Goal: Information Seeking & Learning: Learn about a topic

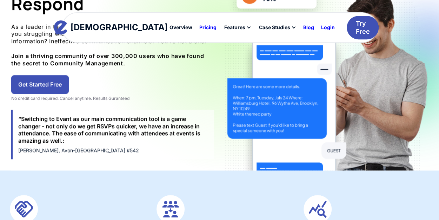
scroll to position [306, 0]
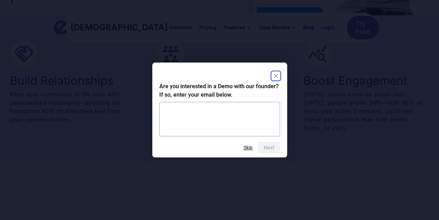
click at [282, 74] on div "Are you interested in a Demo with our founder? If so, enter your email below. N…" at bounding box center [219, 109] width 135 height 95
click at [276, 78] on rect "Close" at bounding box center [276, 76] width 8 height 8
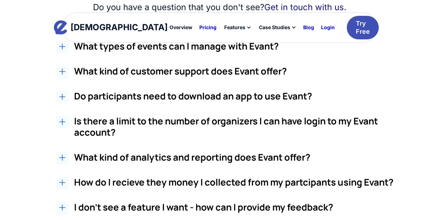
scroll to position [1205, 0]
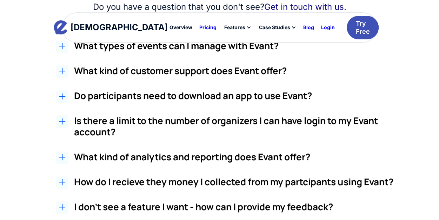
click at [64, 95] on icon at bounding box center [62, 96] width 7 height 7
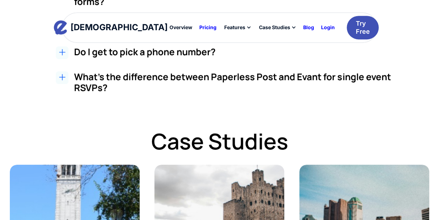
scroll to position [1486, 0]
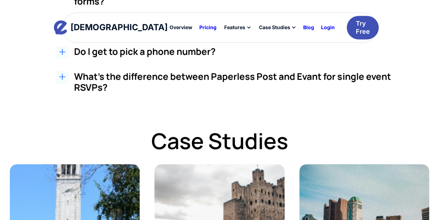
click at [62, 51] on div "Evant Overview Pricing Features Text-to-RSVP & Event Check-In Targeted Messagin…" at bounding box center [219, 28] width 439 height 56
click at [63, 51] on div "Evant Overview Pricing Features Text-to-RSVP & Event Check-In Targeted Messagin…" at bounding box center [219, 28] width 439 height 56
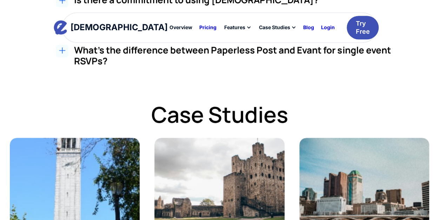
scroll to position [1513, 0]
click at [63, 52] on div "Evant Overview Pricing Features Text-to-RSVP & Event Check-In Targeted Messagin…" at bounding box center [219, 28] width 439 height 56
click at [77, 52] on div "Evant Overview Pricing Features Text-to-RSVP & Event Check-In Targeted Messagin…" at bounding box center [219, 28] width 439 height 56
click at [57, 49] on div "Evant Overview Pricing Features Text-to-RSVP & Event Check-In Targeted Messagin…" at bounding box center [219, 28] width 439 height 56
click at [62, 51] on div "Evant Overview Pricing Features Text-to-RSVP & Event Check-In Targeted Messagin…" at bounding box center [219, 28] width 439 height 56
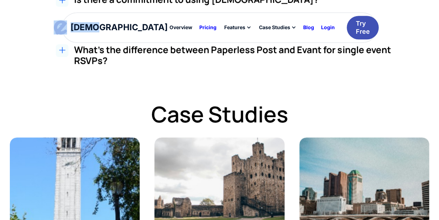
click at [62, 51] on div "Evant Overview Pricing Features Text-to-RSVP & Event Check-In Targeted Messagin…" at bounding box center [219, 28] width 439 height 56
click at [107, 54] on div "Evant Overview Pricing Features Text-to-RSVP & Event Check-In Targeted Messagin…" at bounding box center [219, 28] width 439 height 56
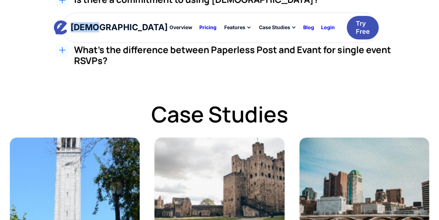
click at [107, 54] on div "Evant Overview Pricing Features Text-to-RSVP & Event Check-In Targeted Messagin…" at bounding box center [219, 28] width 439 height 56
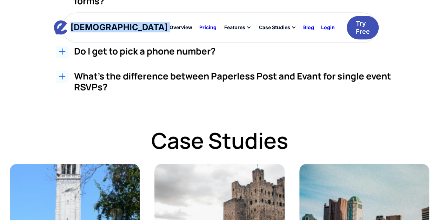
scroll to position [1486, 0]
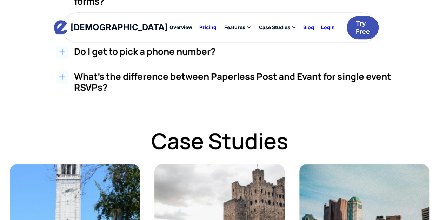
click at [61, 52] on div "Evant Overview Pricing Features Text-to-RSVP & Event Check-In Targeted Messagin…" at bounding box center [219, 28] width 439 height 56
click at [159, 59] on div "Do I get to pick a phone number? Yes, users can search by area code and pick wh…" at bounding box center [236, 53] width 324 height 14
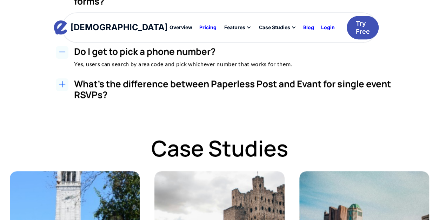
click at [165, 82] on h3 "What's the difference between Paperless Post and Evant for single event RSVPs?" at bounding box center [236, 89] width 324 height 22
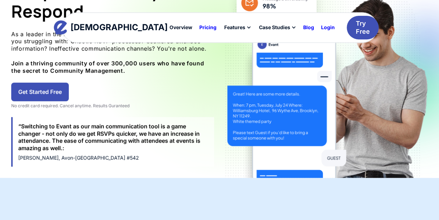
scroll to position [0, 0]
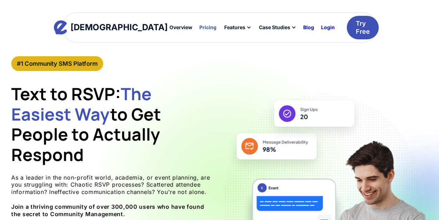
click at [199, 28] on div "Pricing" at bounding box center [207, 27] width 17 height 5
